Goal: Check status

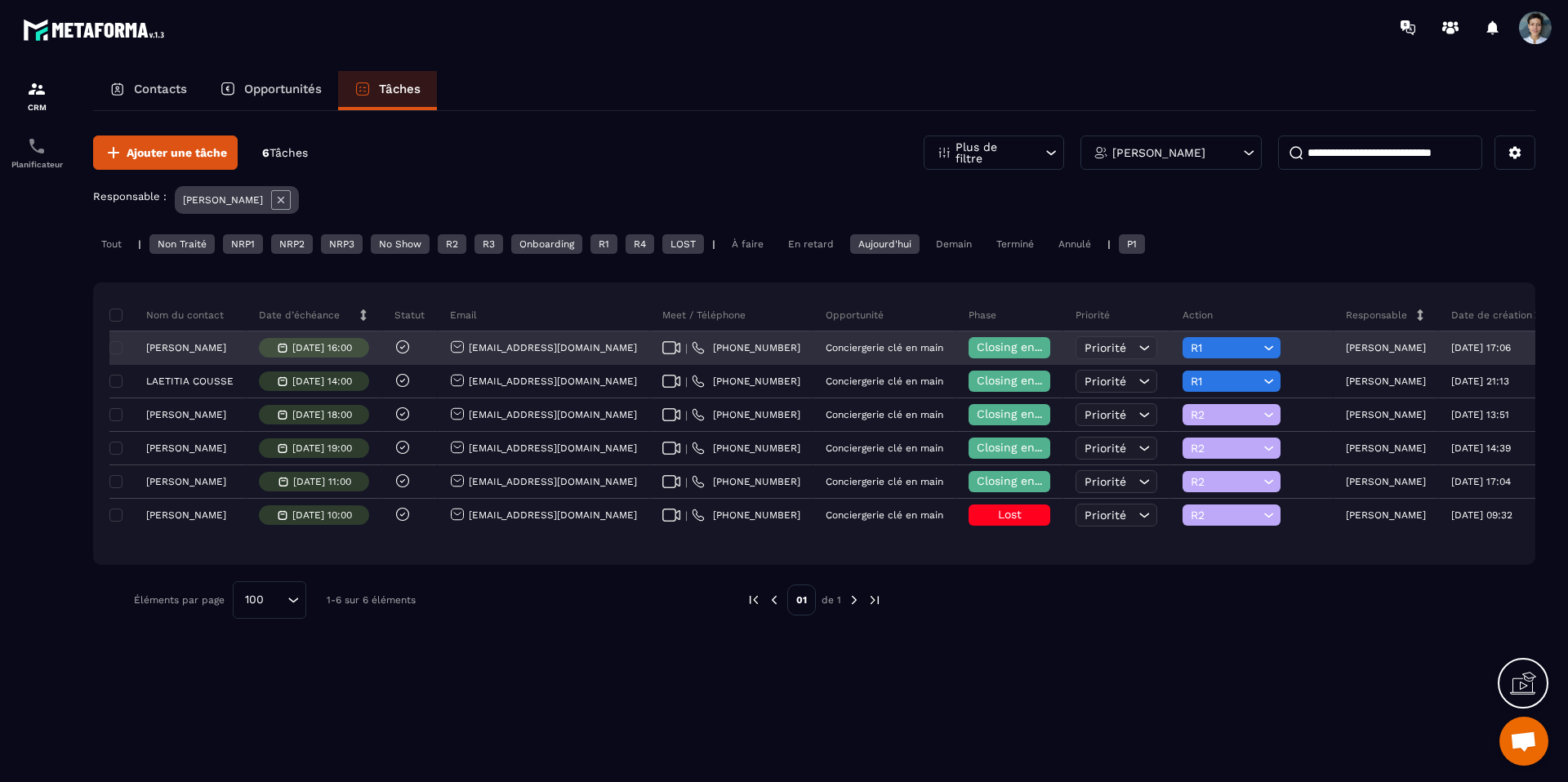
click at [1212, 347] on span "R1" at bounding box center [1225, 348] width 69 height 13
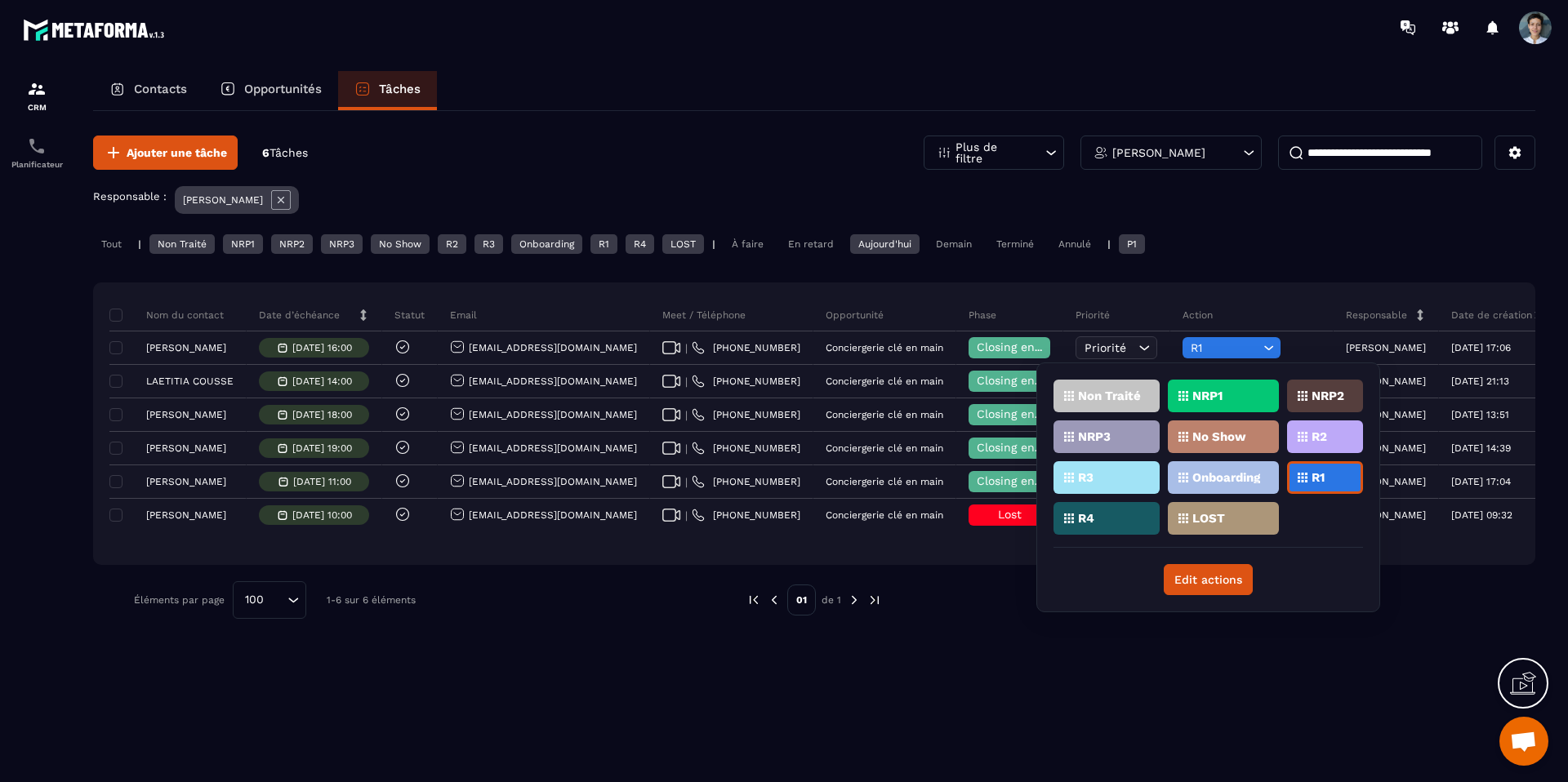
click at [1300, 446] on div "R2" at bounding box center [1325, 437] width 76 height 33
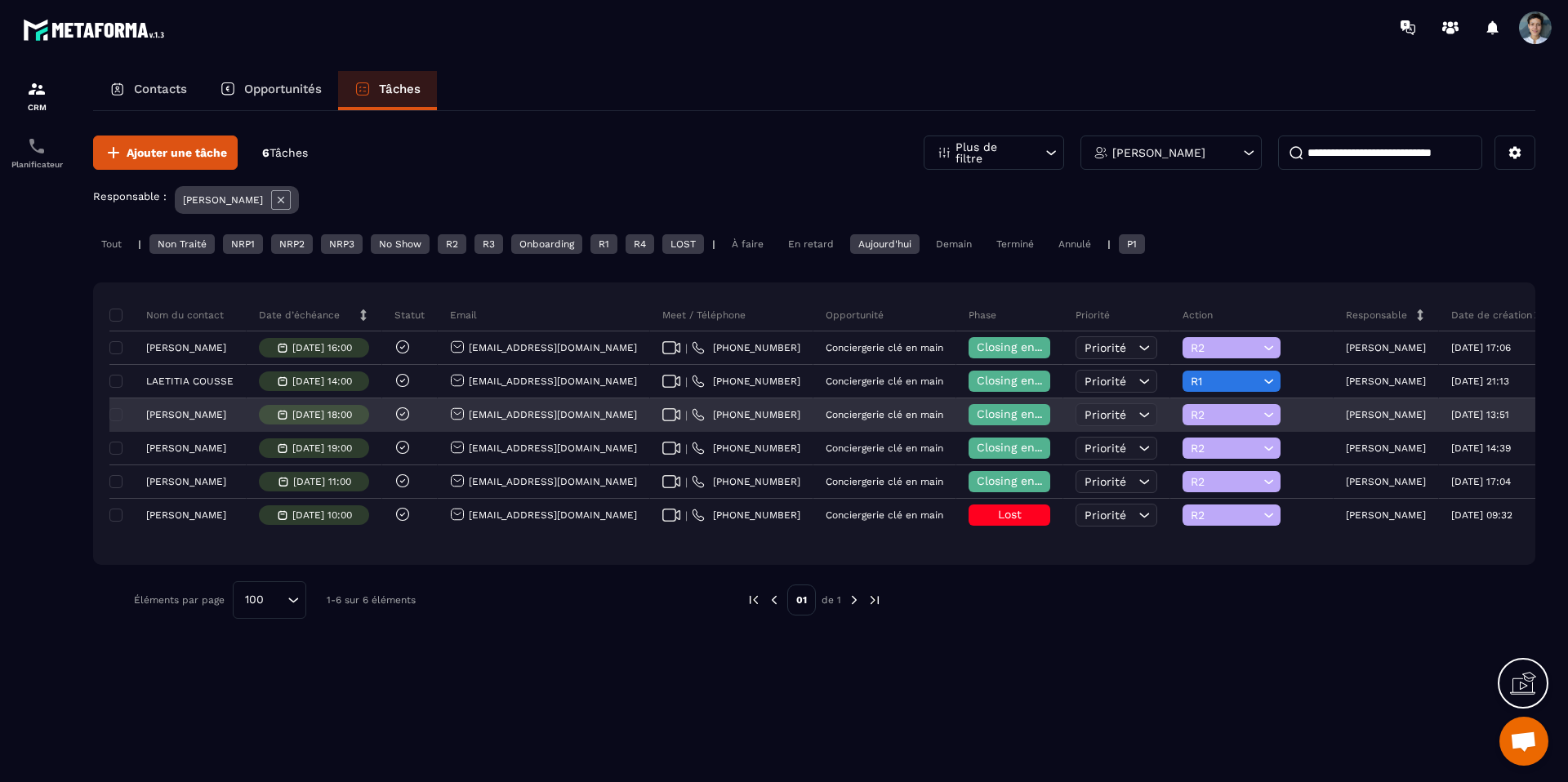
click at [977, 417] on span "Closing en cours" at bounding box center [1023, 414] width 93 height 13
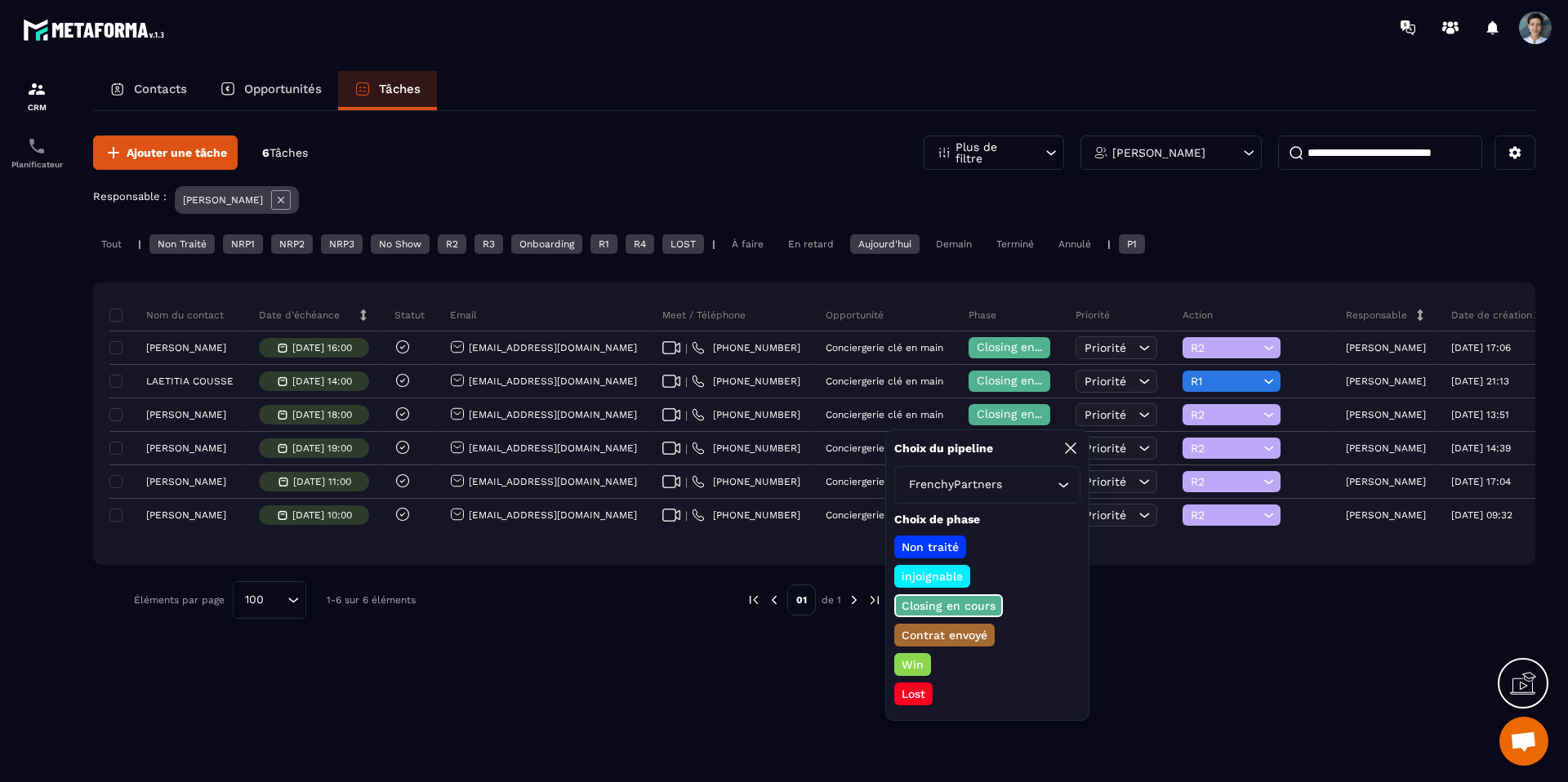
click at [921, 693] on p "Lost" at bounding box center [913, 695] width 29 height 17
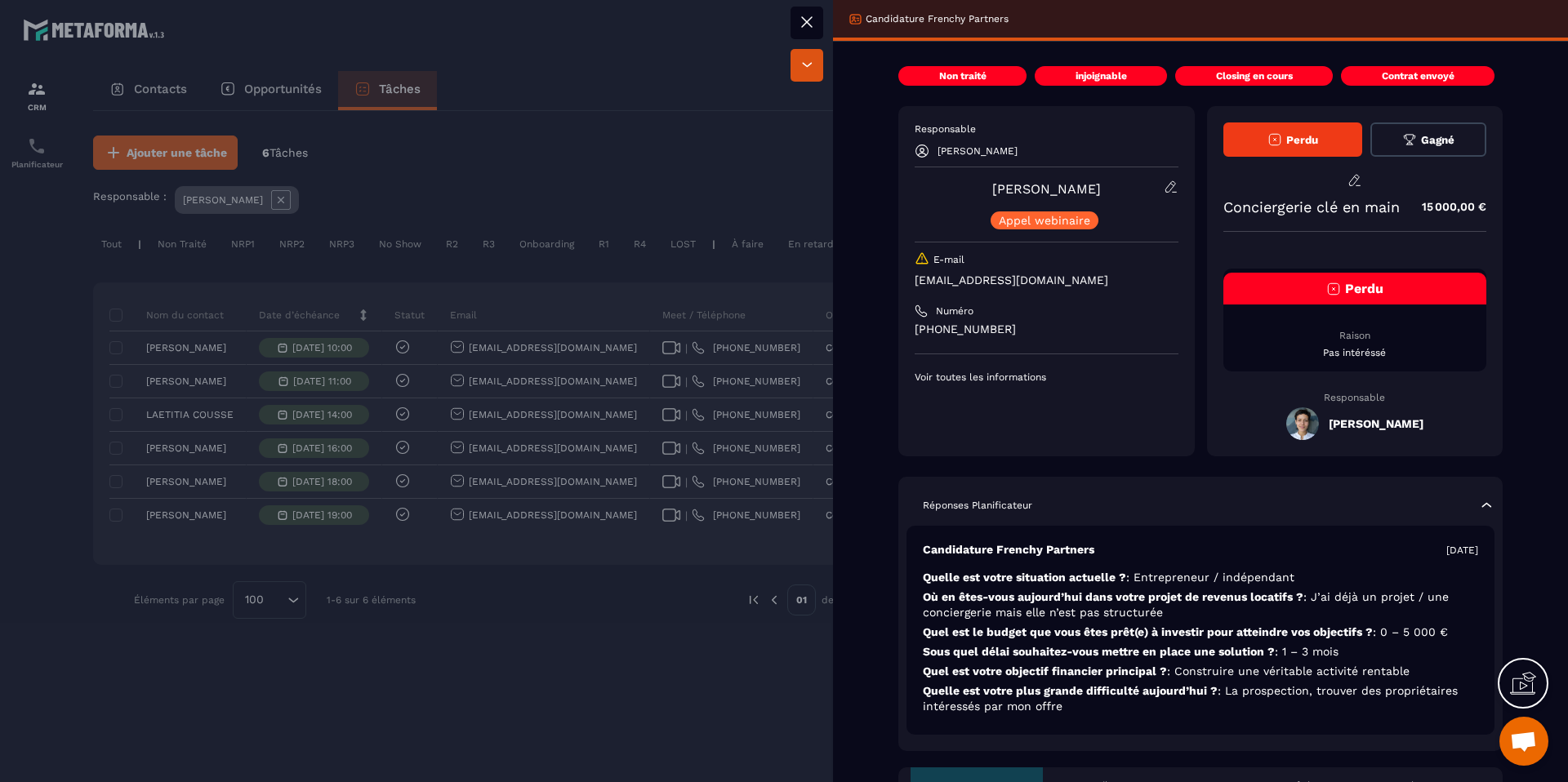
scroll to position [613, 0]
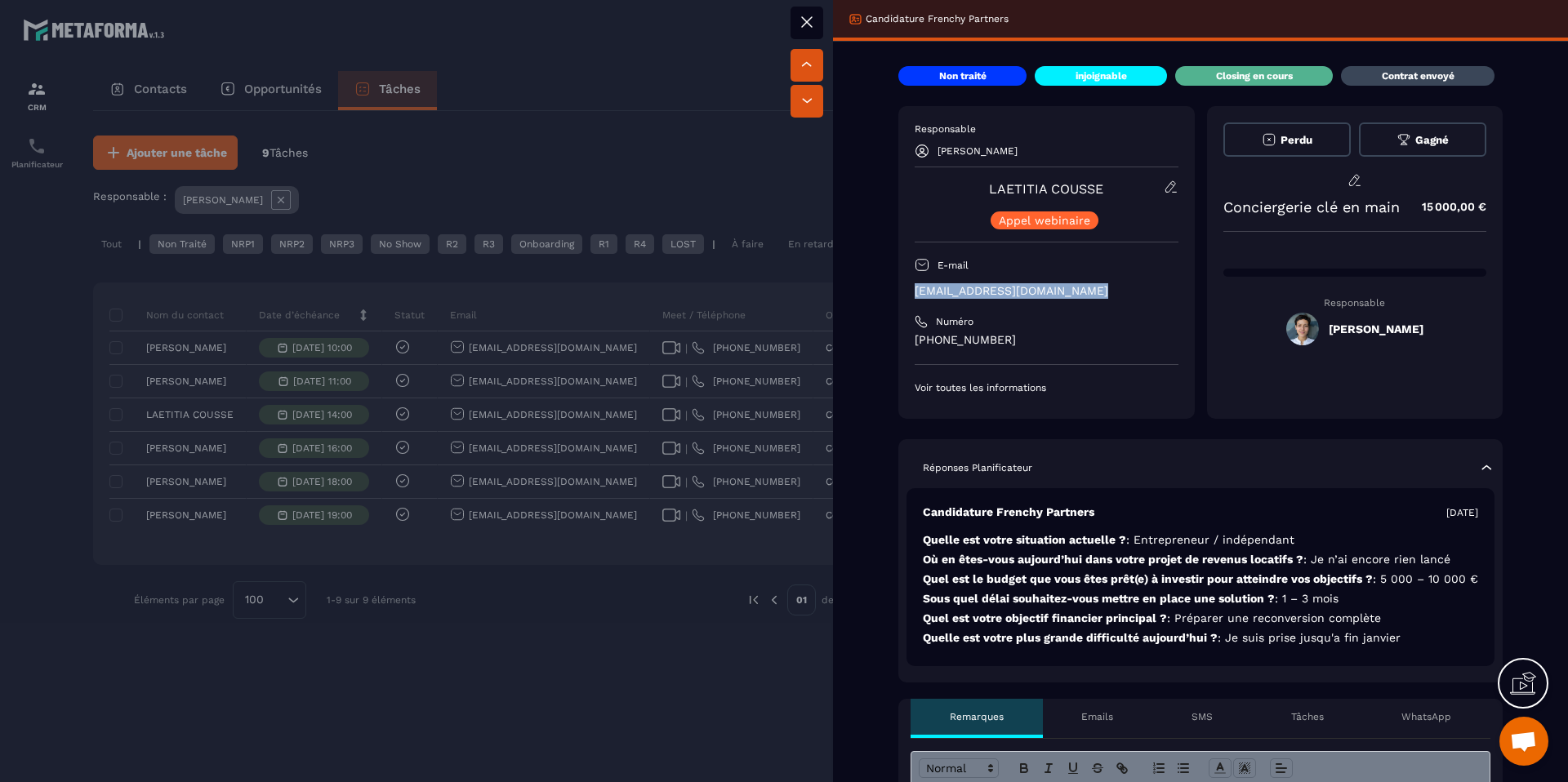
scroll to position [19, 0]
